Goal: Transaction & Acquisition: Obtain resource

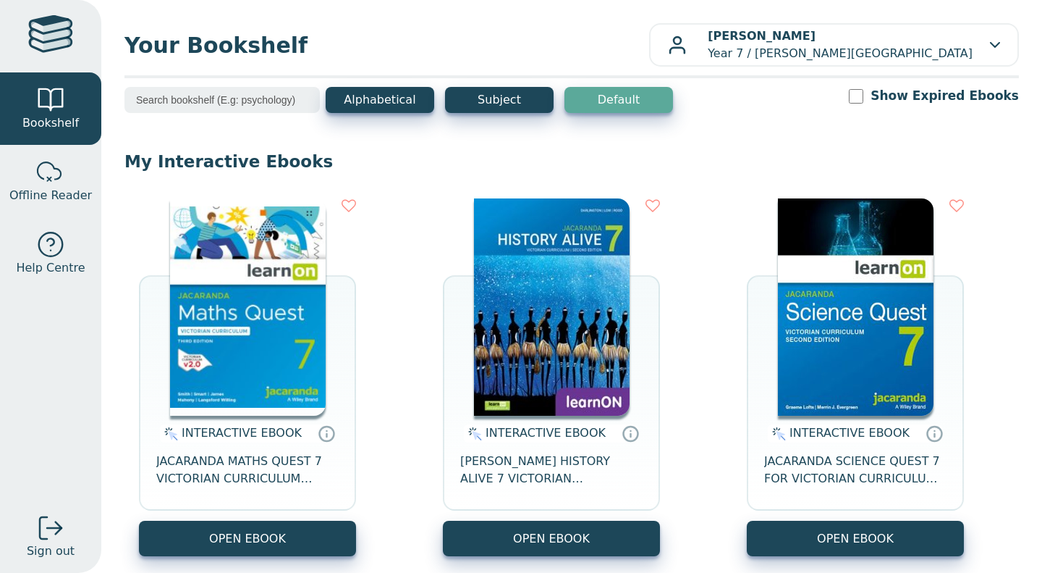
click at [680, 364] on div "INTERACTIVE EBOOK JACARANDA MATHS QUEST 7 VICTORIAN CURRICULUM LEARNON EBOOK 3E…" at bounding box center [572, 570] width 895 height 773
click at [769, 461] on span "JACARANDA SCIENCE QUEST 7 FOR VICTORIAN CURRICULUM LEARNON 2E EBOOK" at bounding box center [855, 469] width 182 height 35
